Goal: Information Seeking & Learning: Understand process/instructions

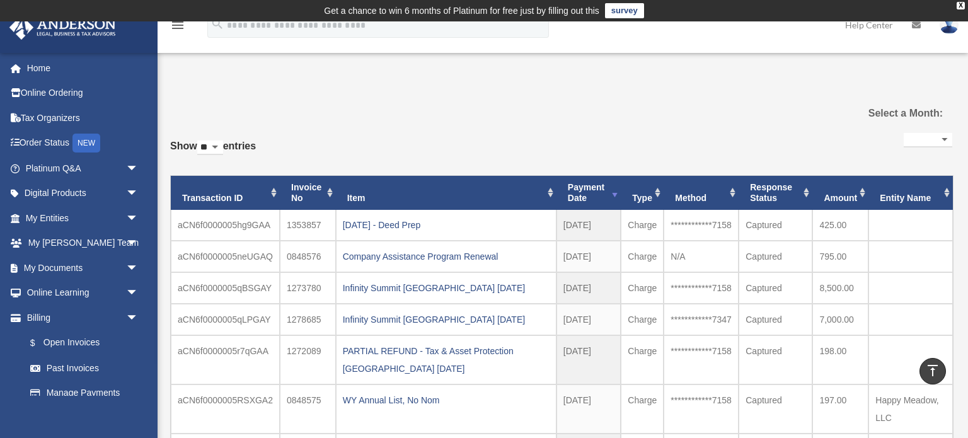
select select
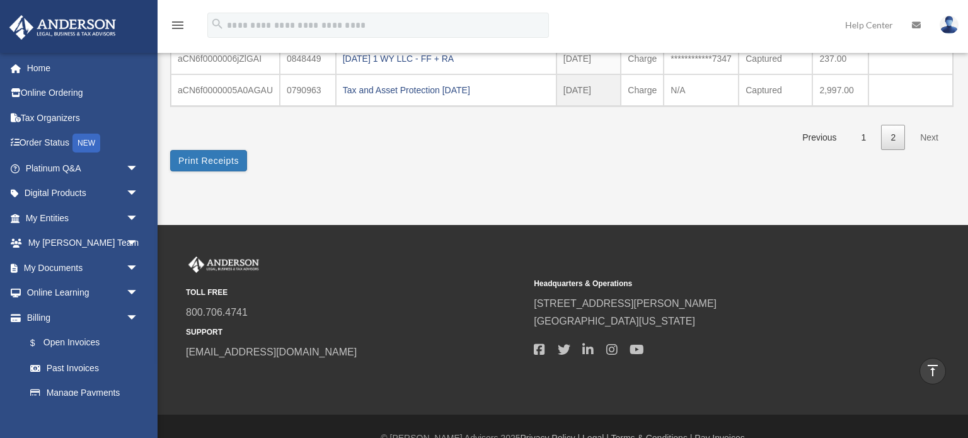
click at [408, 239] on div "TOLL FREE 800.706.4741 SUPPORT [EMAIL_ADDRESS][DOMAIN_NAME] Headquarters & Oper…" at bounding box center [484, 320] width 968 height 190
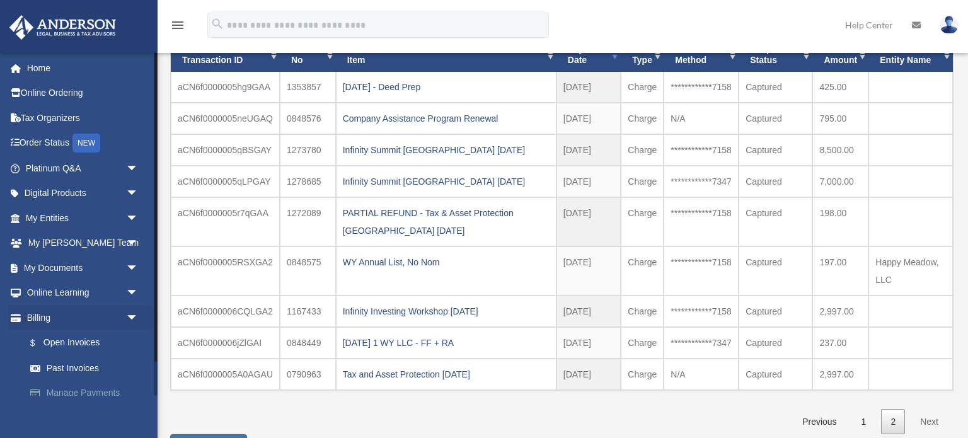
scroll to position [38, 0]
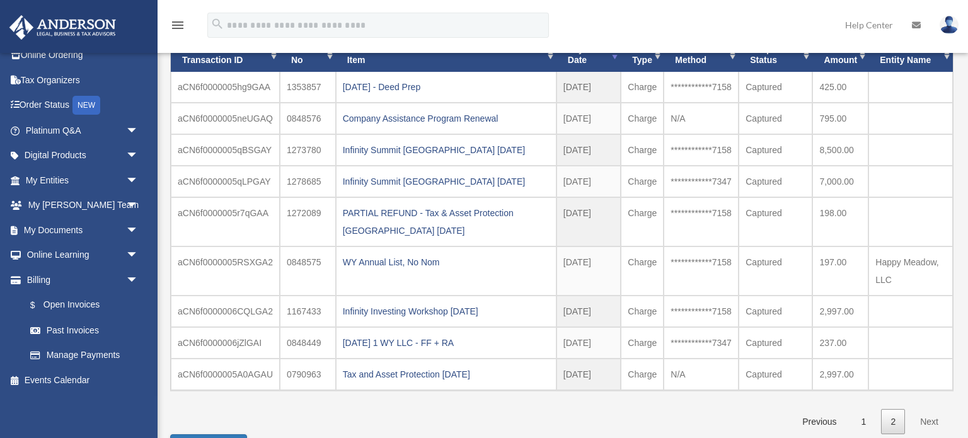
click at [362, 401] on div "**********" at bounding box center [561, 213] width 782 height 442
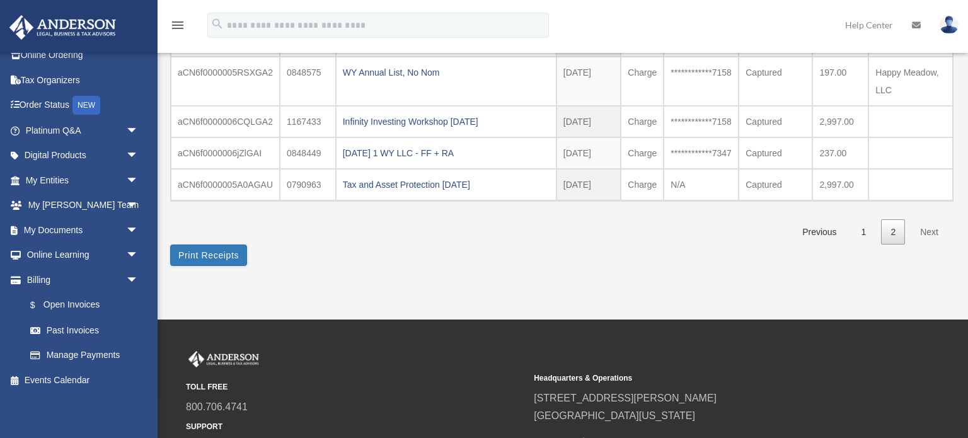
scroll to position [330, 0]
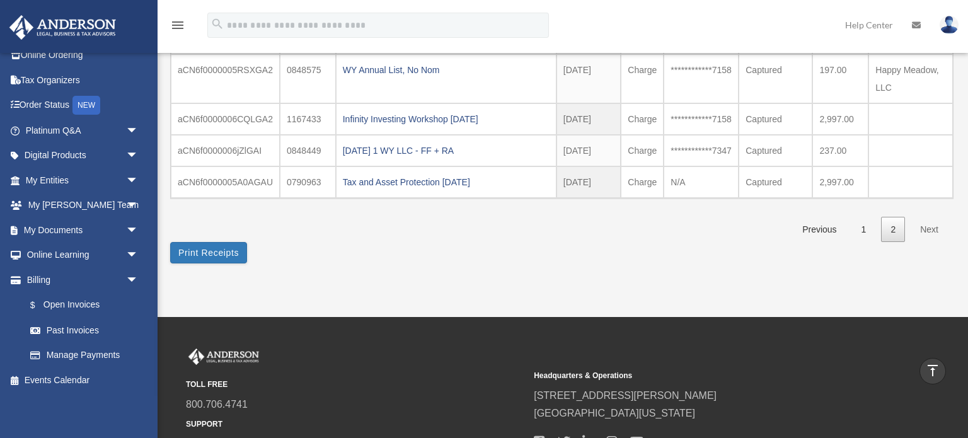
click at [535, 207] on div "**********" at bounding box center [561, 21] width 782 height 442
click at [132, 201] on span "arrow_drop_down" at bounding box center [138, 206] width 25 height 26
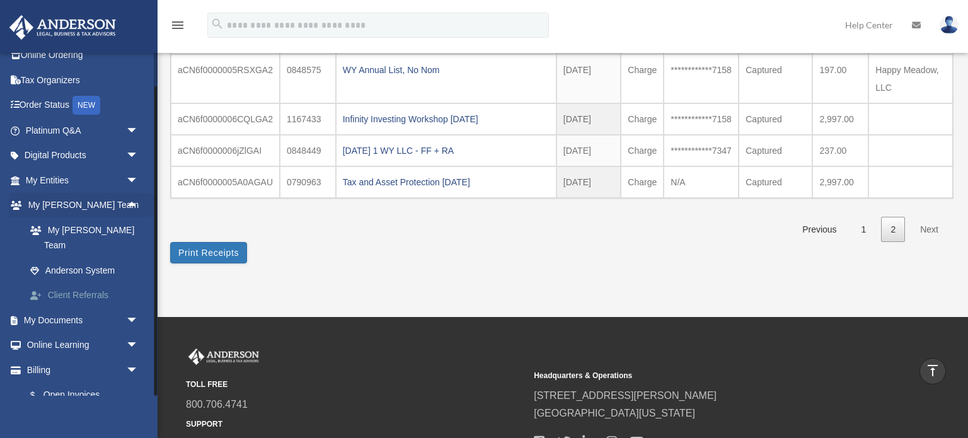
click at [99, 283] on link "Client Referrals" at bounding box center [88, 295] width 140 height 25
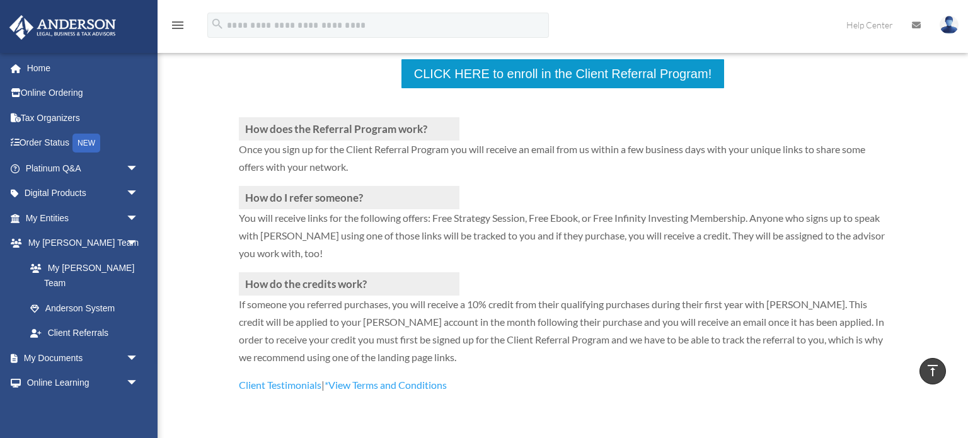
scroll to position [302, 0]
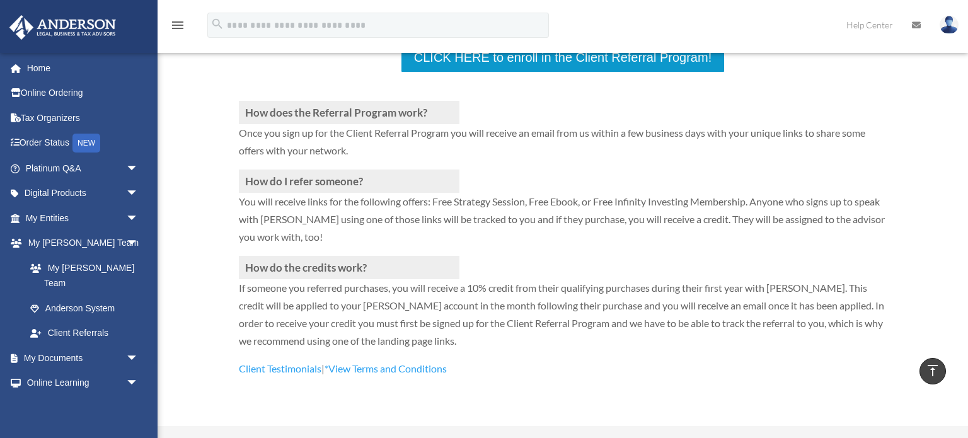
click at [688, 227] on p "You will receive links for the following offers: Free Strategy Session, Free Eb…" at bounding box center [563, 224] width 648 height 63
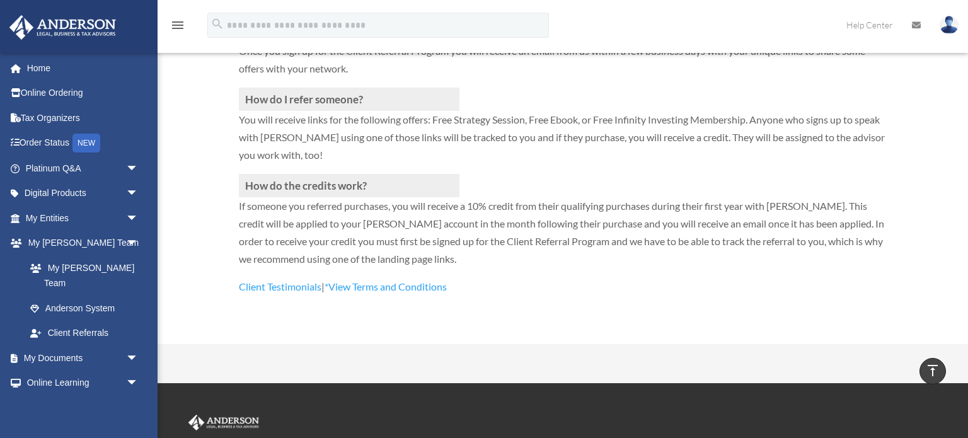
scroll to position [385, 0]
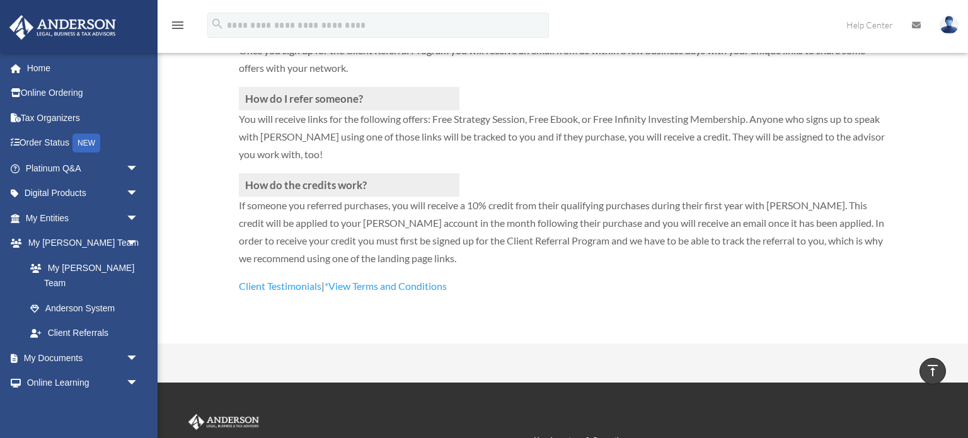
click at [594, 253] on p "If someone you referred purchases, you will receive a 10% credit from their qua…" at bounding box center [563, 237] width 648 height 81
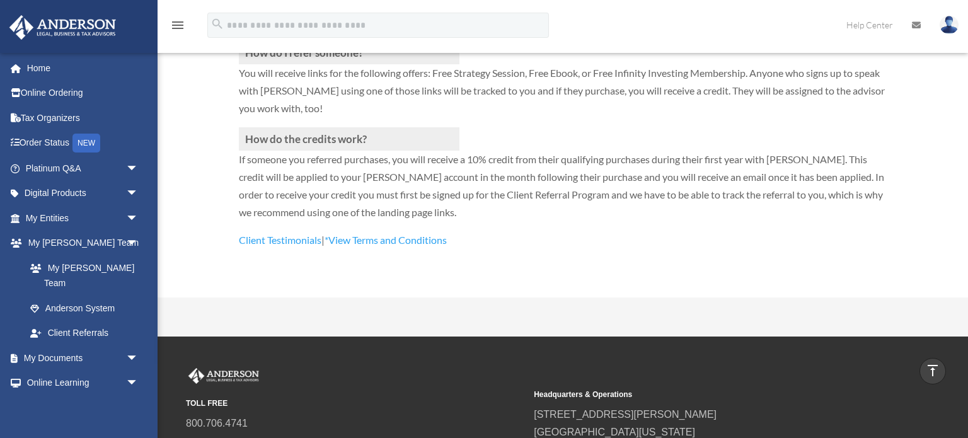
scroll to position [431, 0]
click at [529, 246] on p "Client Testimonials | *View Terms and Conditions" at bounding box center [563, 240] width 648 height 18
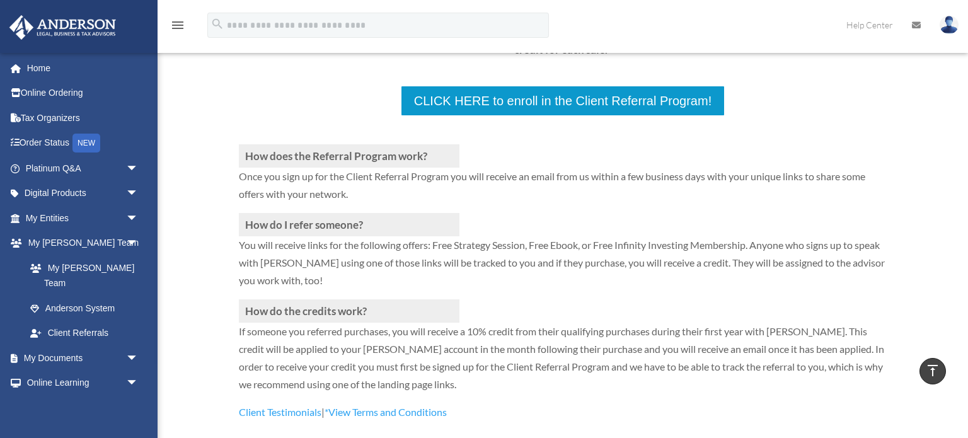
scroll to position [258, 0]
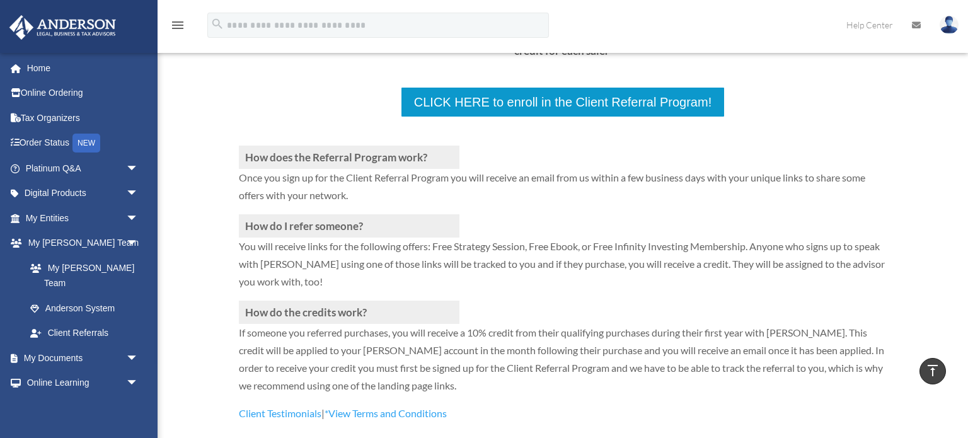
click at [532, 352] on p "If someone you referred purchases, you will receive a 10% credit from their qua…" at bounding box center [563, 364] width 648 height 81
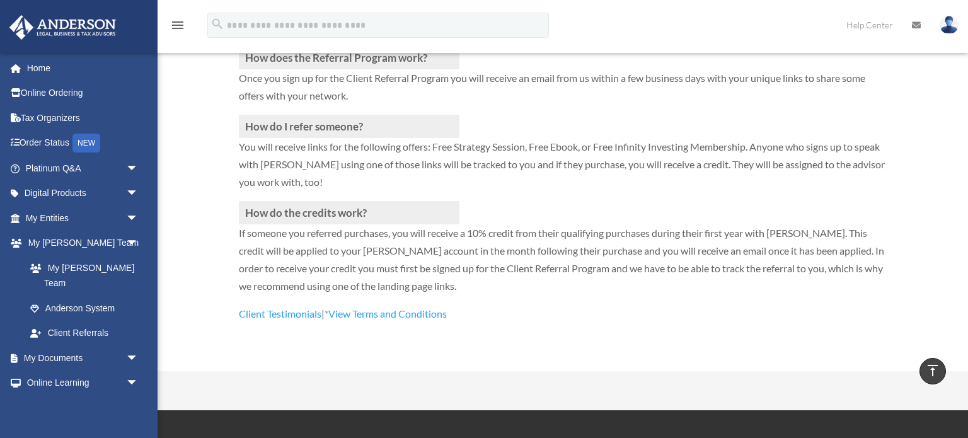
scroll to position [359, 0]
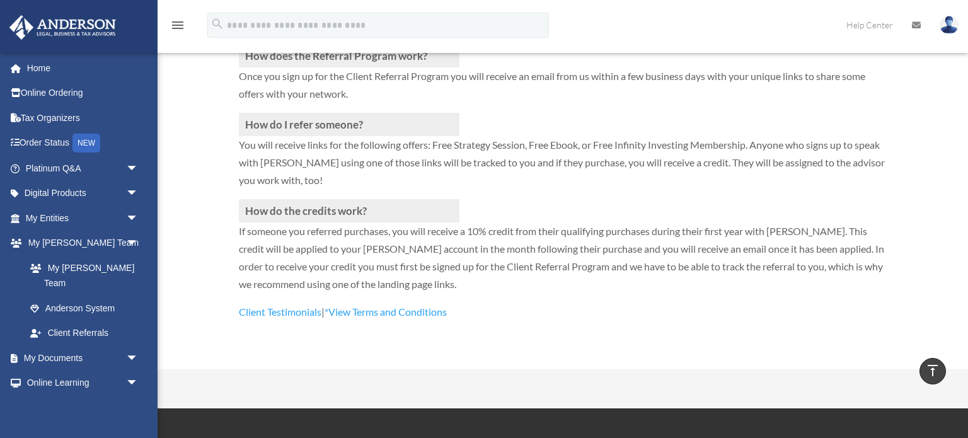
click at [603, 258] on p "If someone you referred purchases, you will receive a 10% credit from their qua…" at bounding box center [563, 262] width 648 height 81
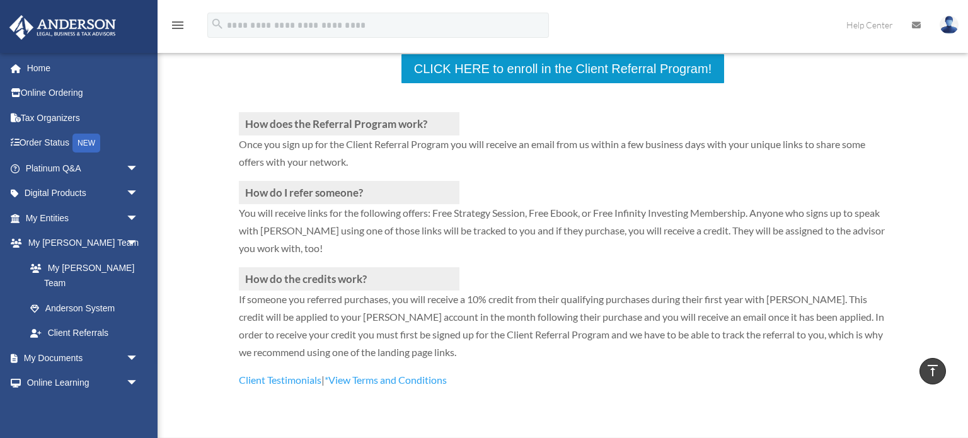
scroll to position [287, 0]
